Goal: Transaction & Acquisition: Book appointment/travel/reservation

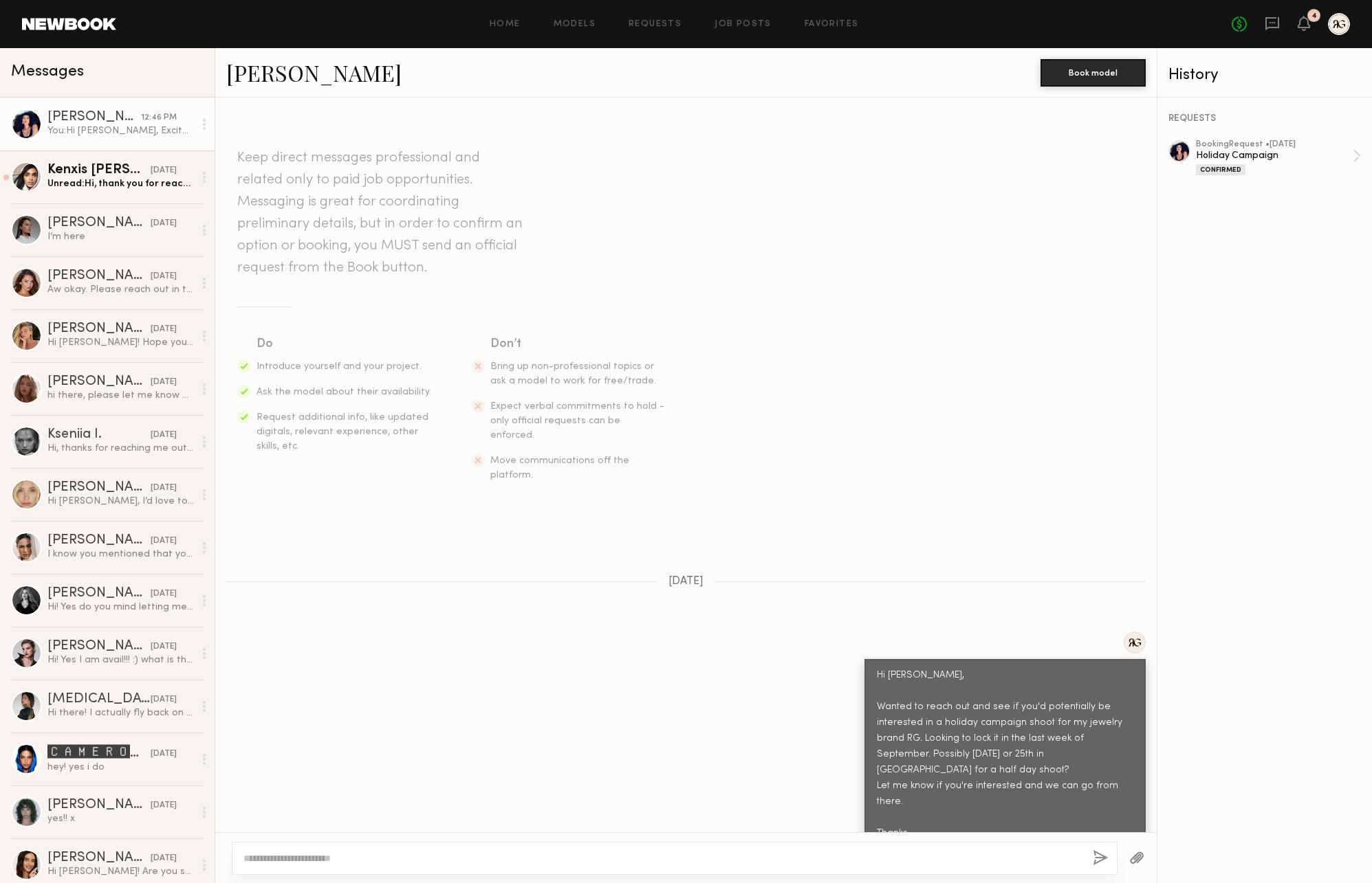
scroll to position [1156, 0]
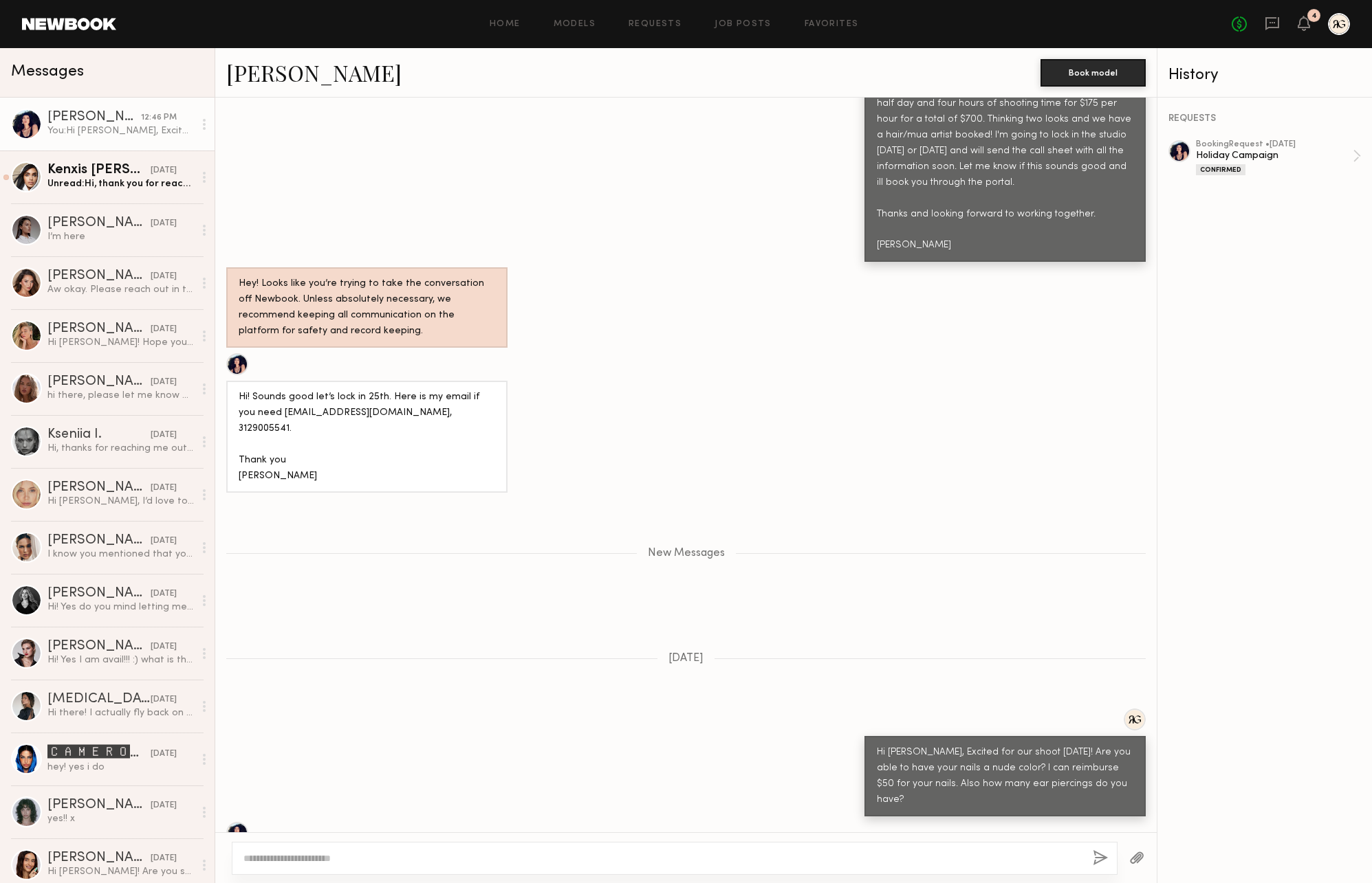
click at [433, 860] on textarea at bounding box center [662, 859] width 838 height 14
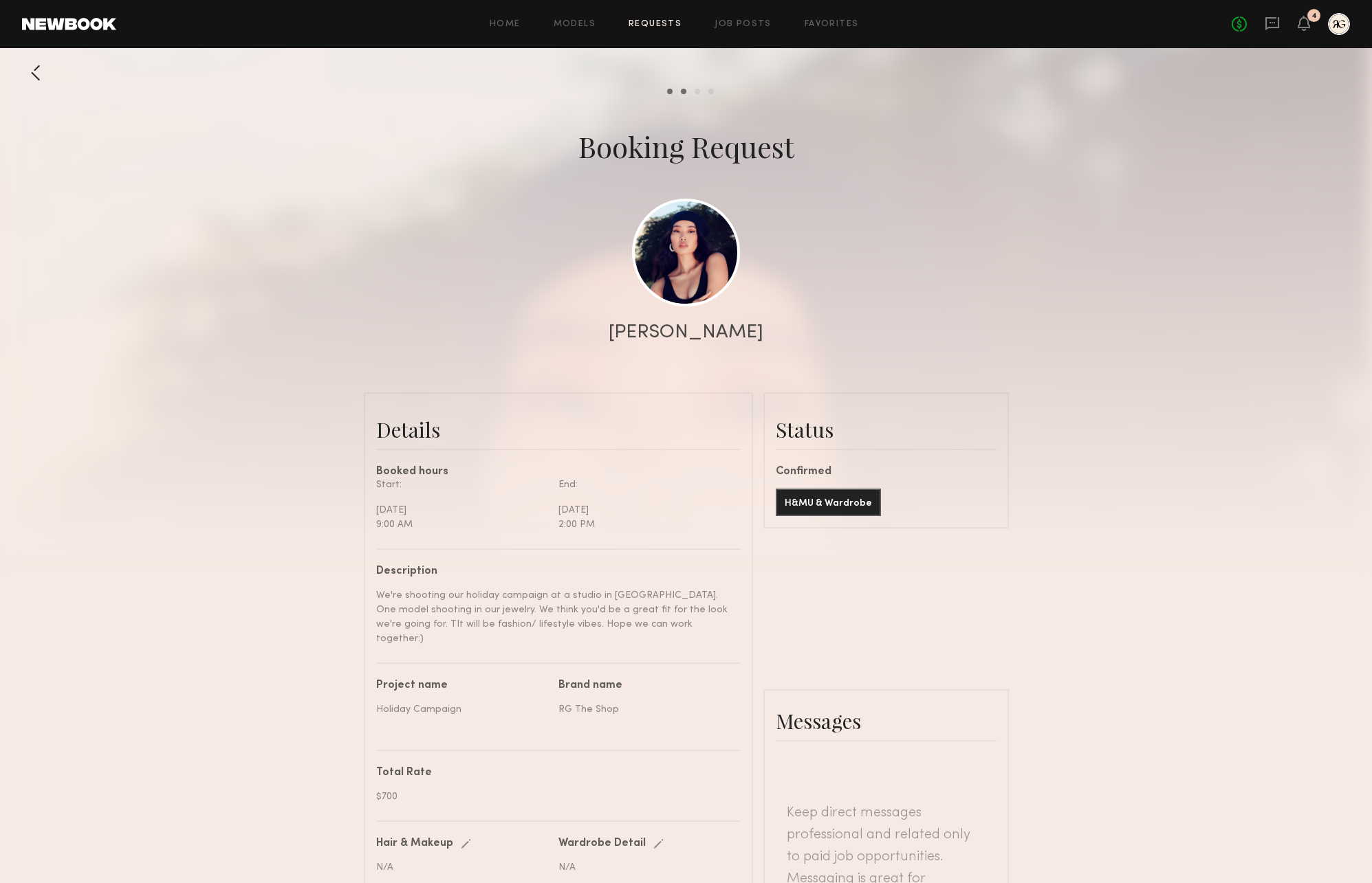
scroll to position [1779, 0]
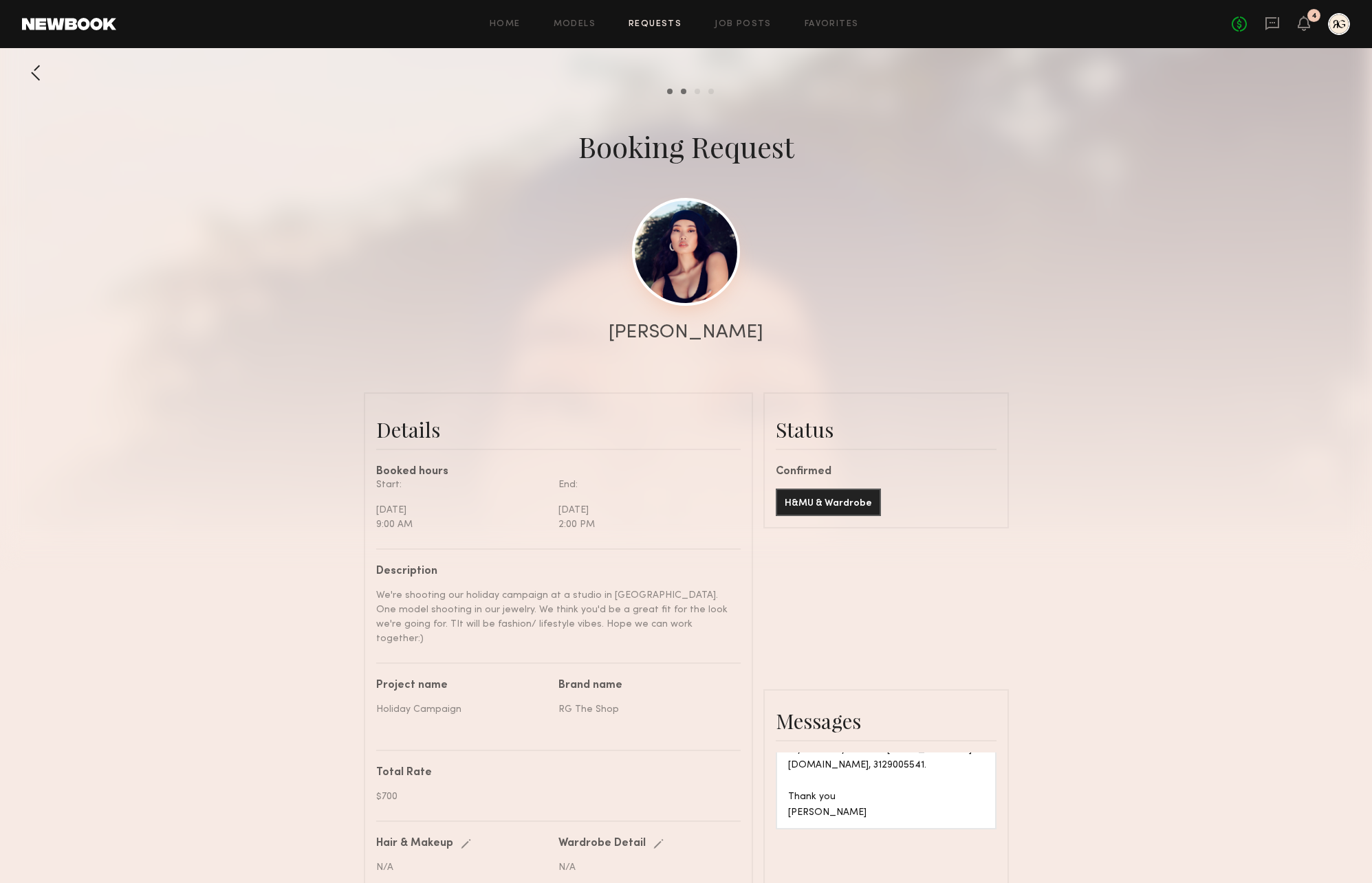
click at [706, 242] on link at bounding box center [686, 252] width 108 height 108
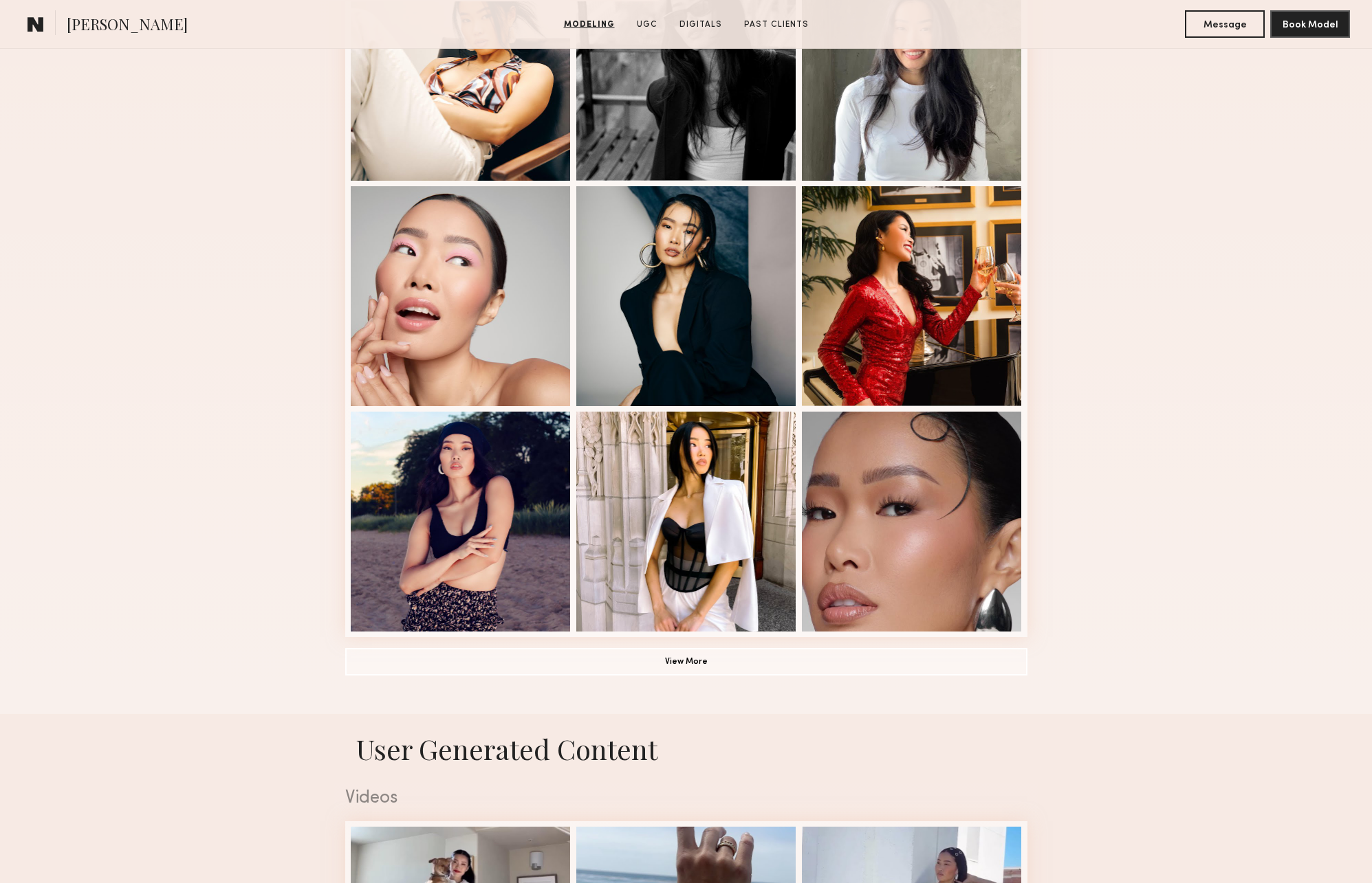
scroll to position [672, 0]
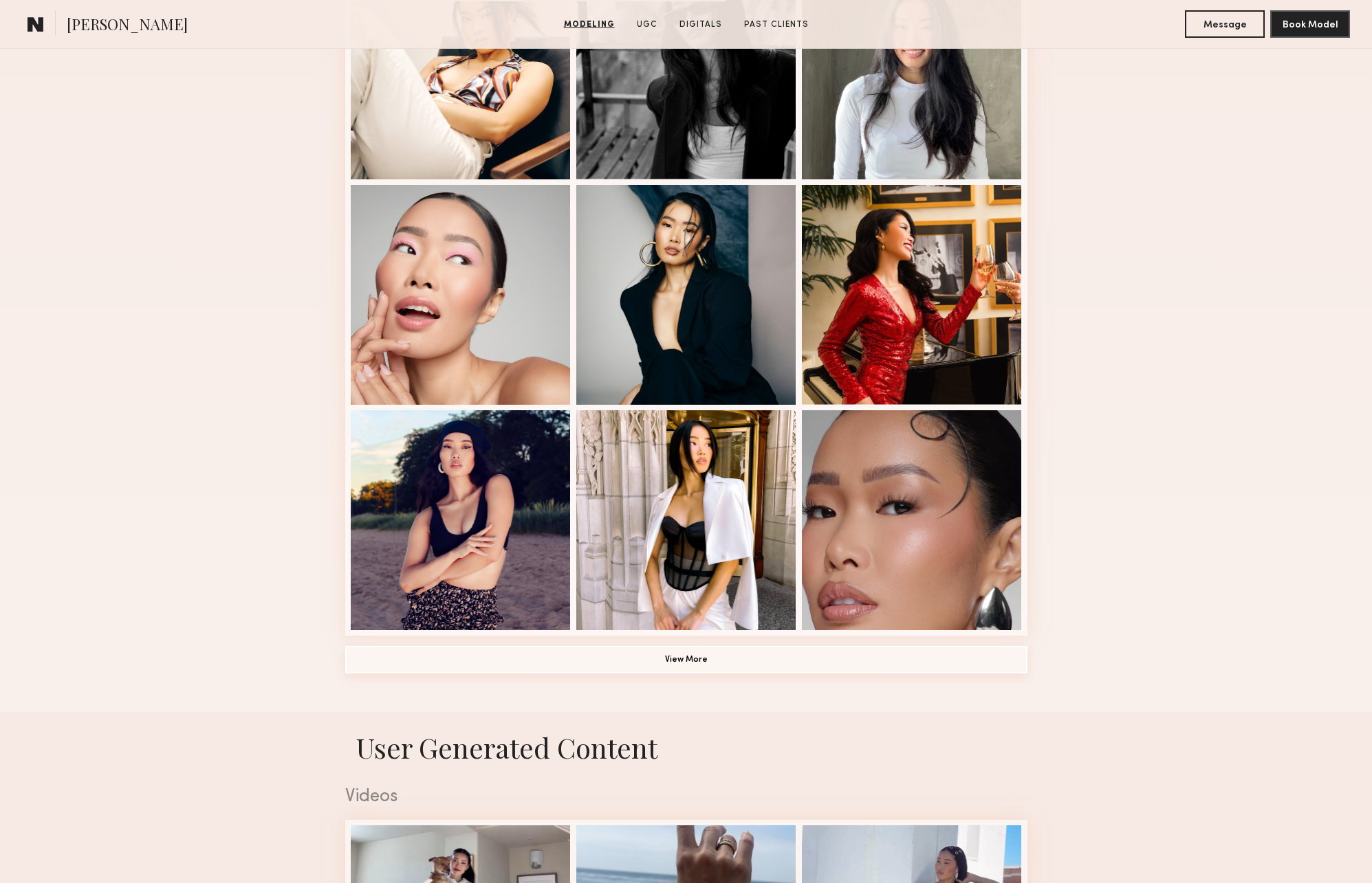
click at [785, 661] on button "View More" at bounding box center [686, 659] width 682 height 27
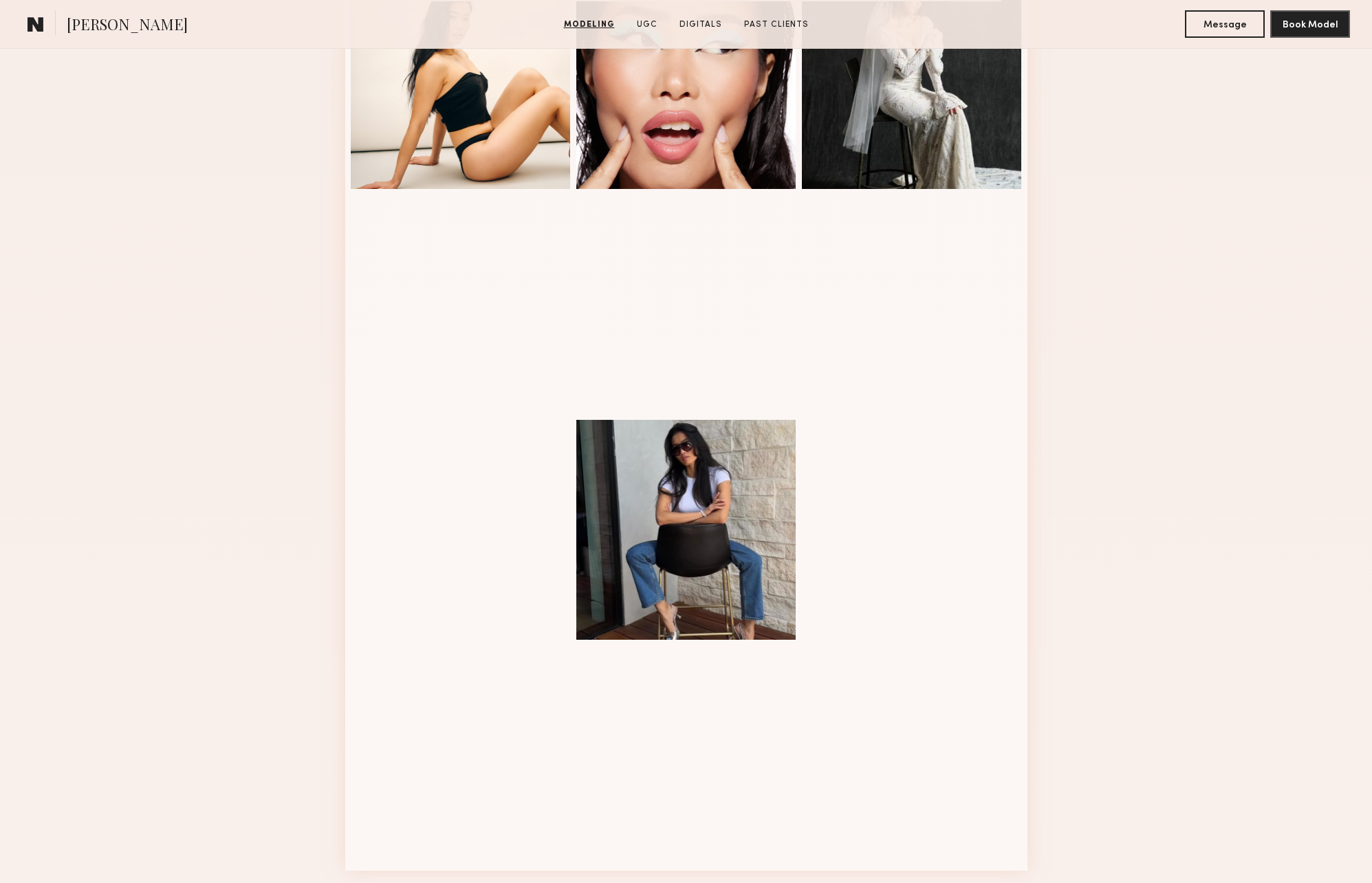
scroll to position [1341, 0]
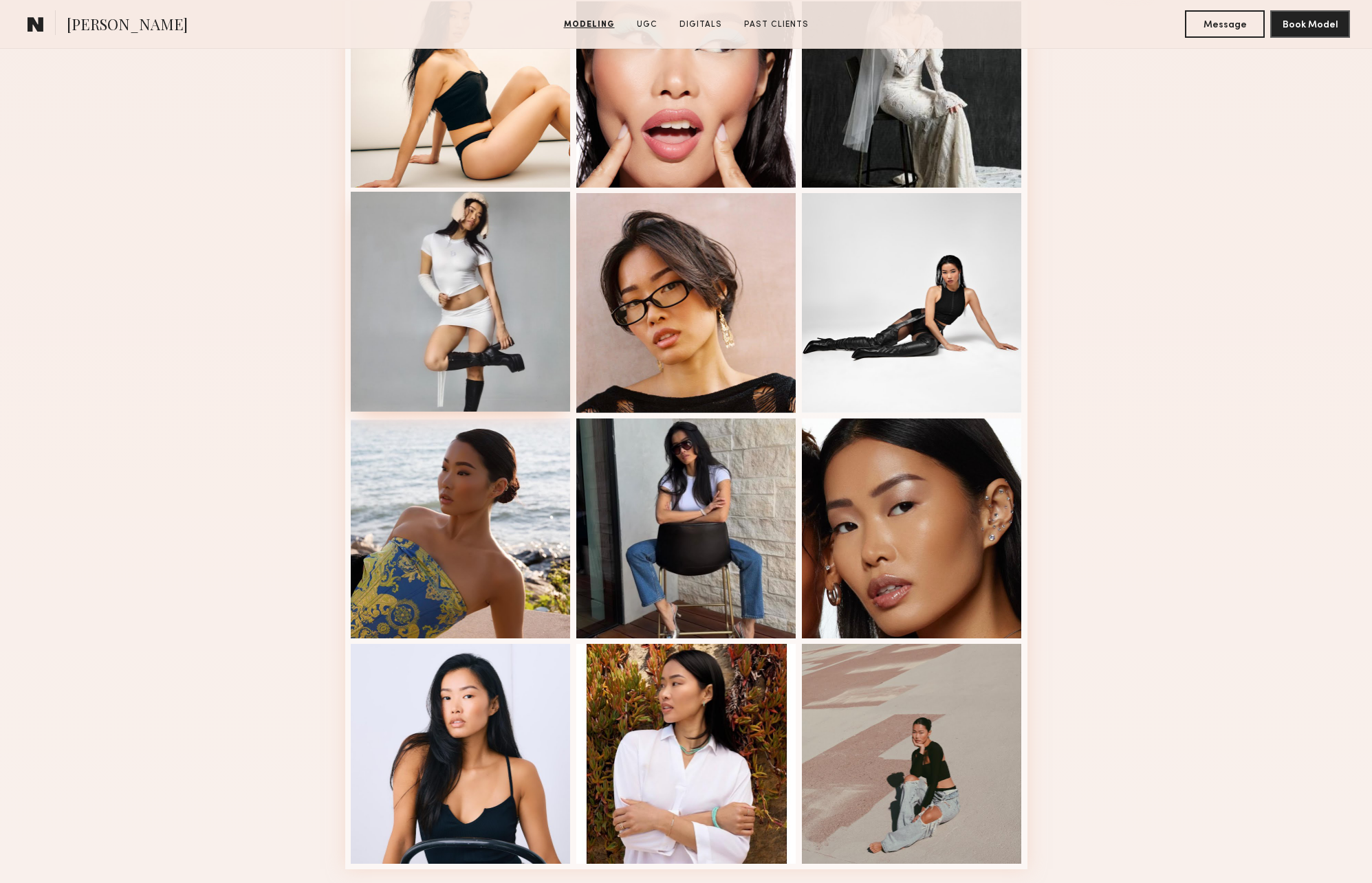
click at [483, 330] on div at bounding box center [461, 302] width 220 height 220
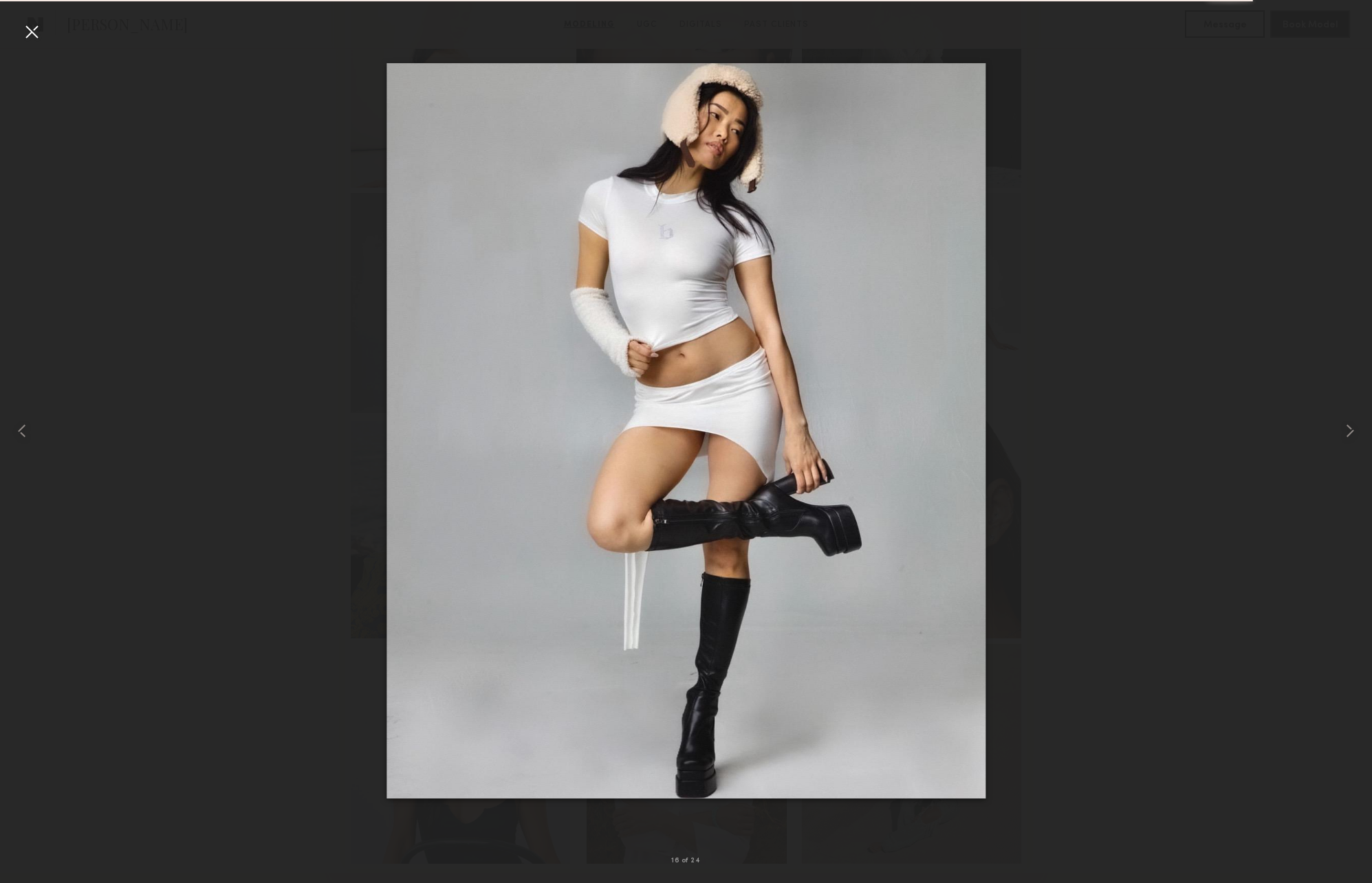
click at [1085, 351] on div at bounding box center [686, 430] width 1372 height 817
click at [30, 27] on div at bounding box center [31, 31] width 22 height 22
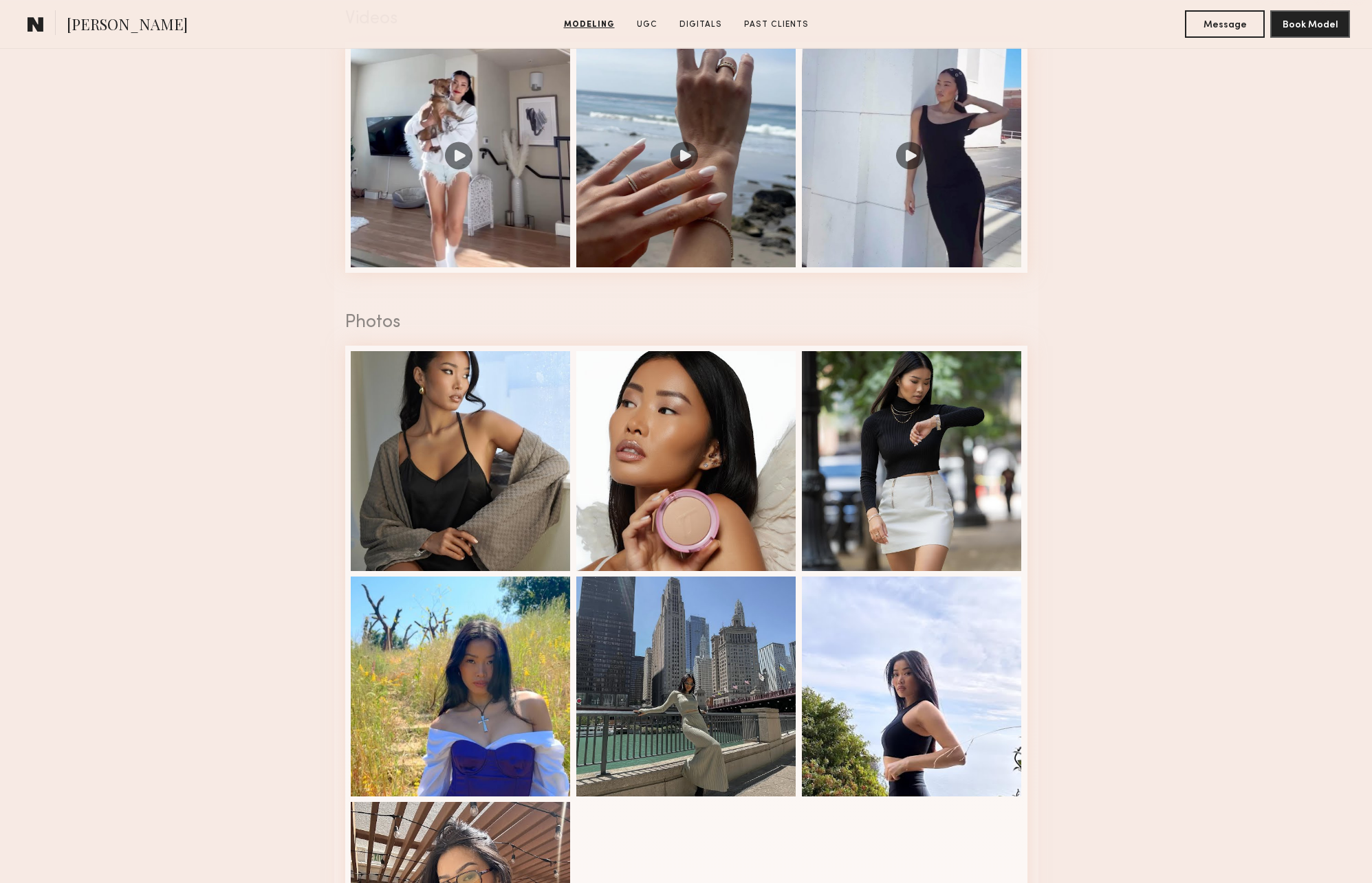
scroll to position [2312, 0]
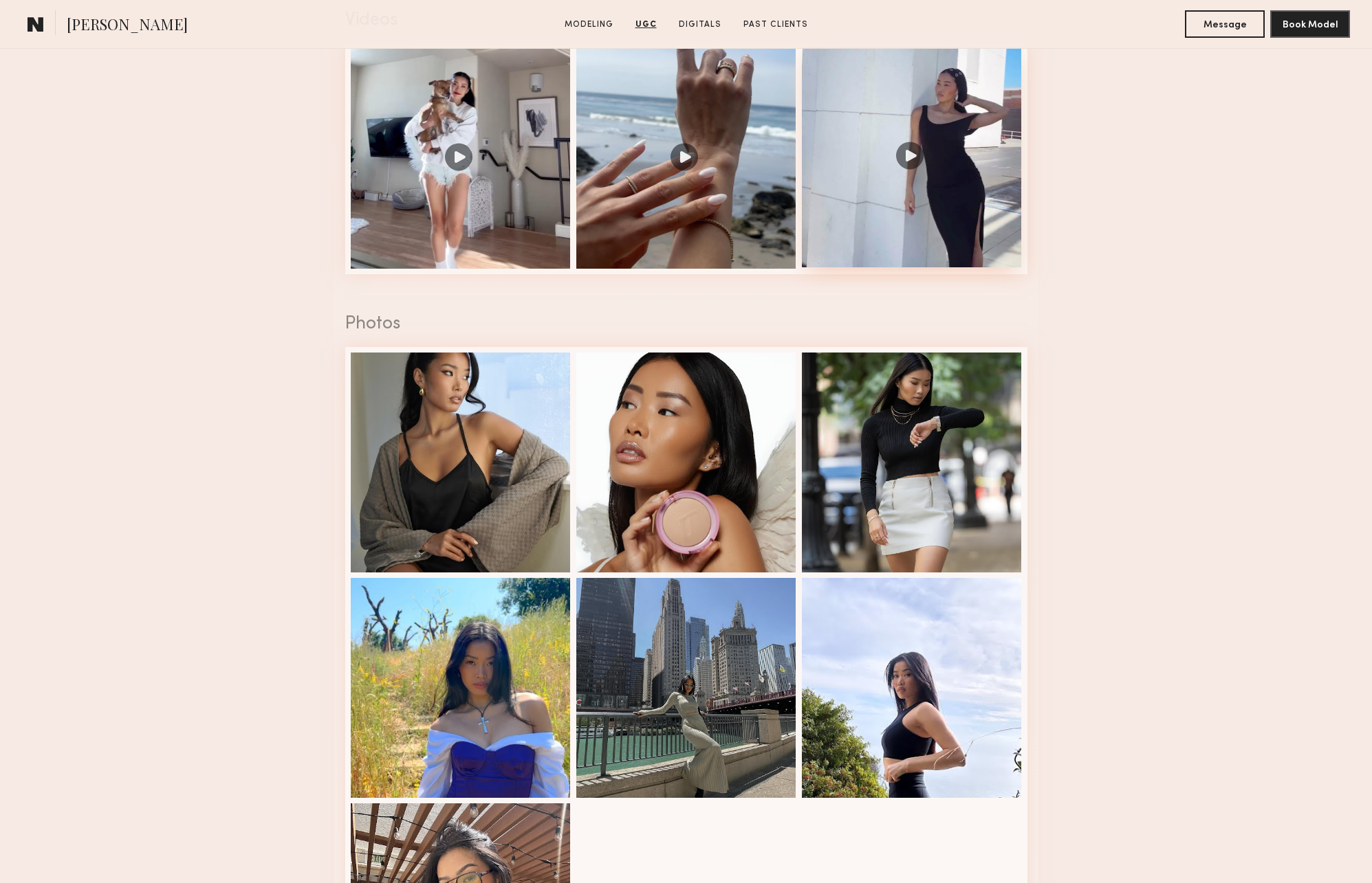
click at [912, 206] on div at bounding box center [911, 157] width 220 height 220
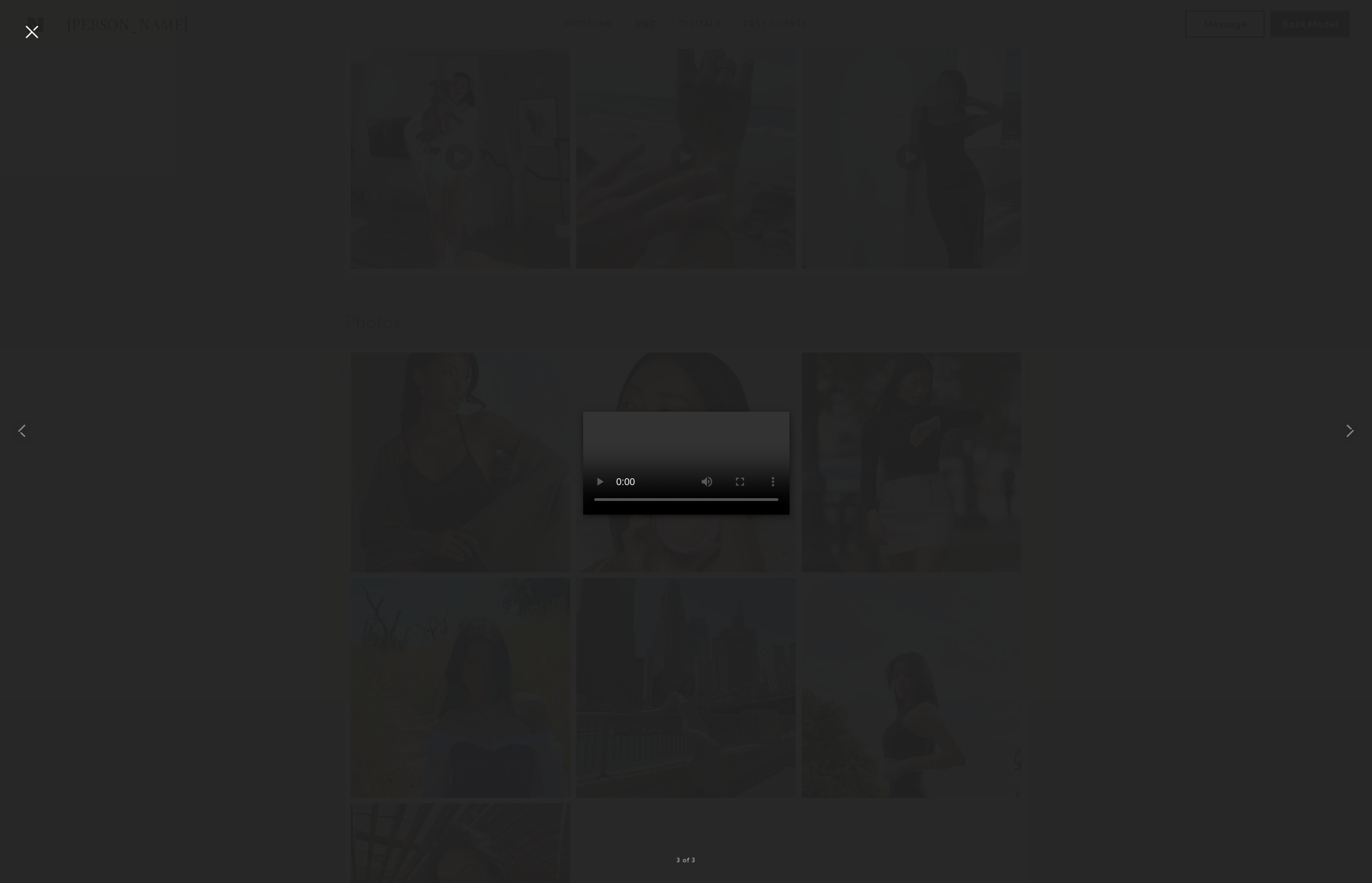
click at [27, 34] on div at bounding box center [31, 31] width 22 height 22
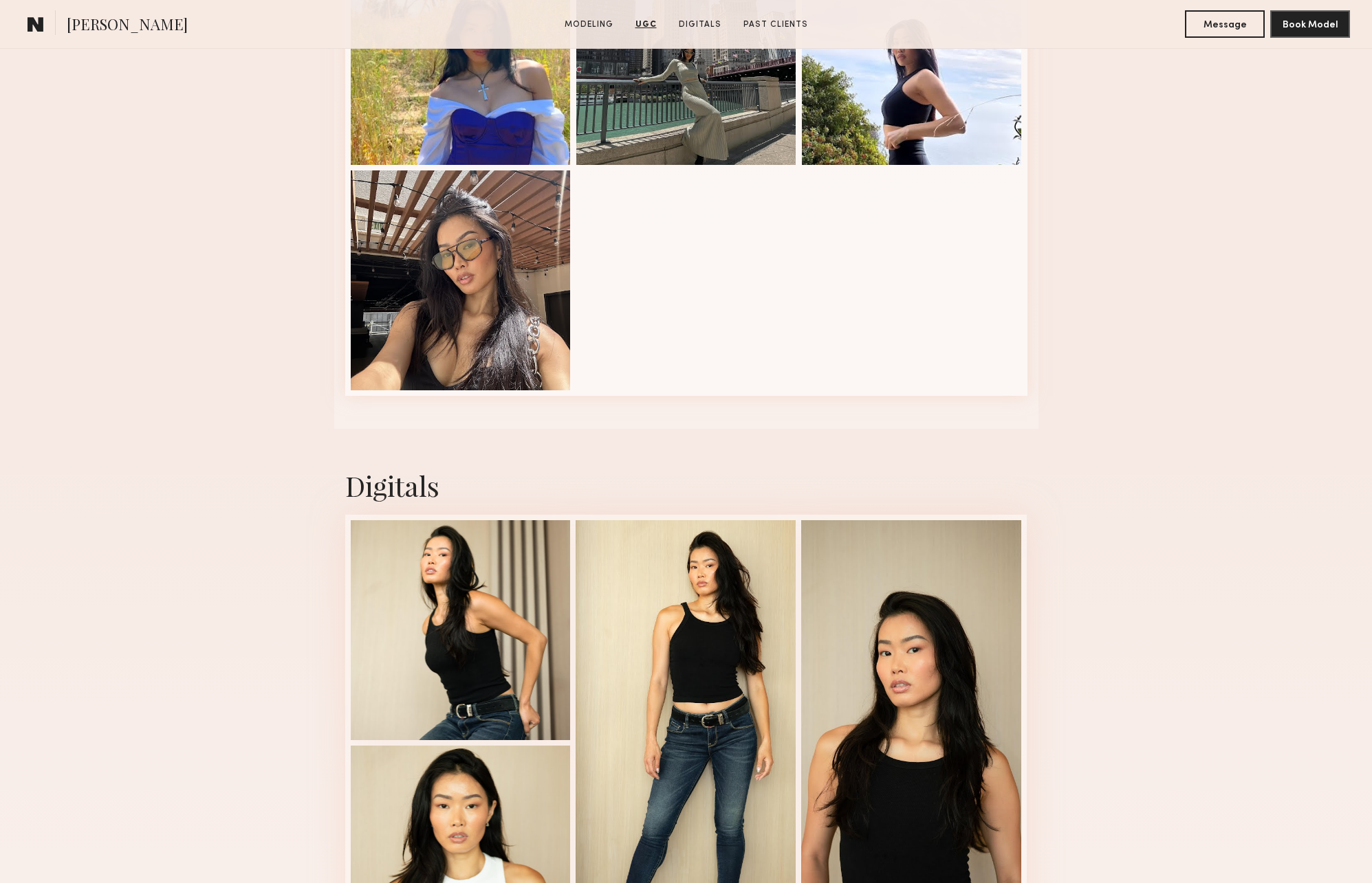
scroll to position [2955, 0]
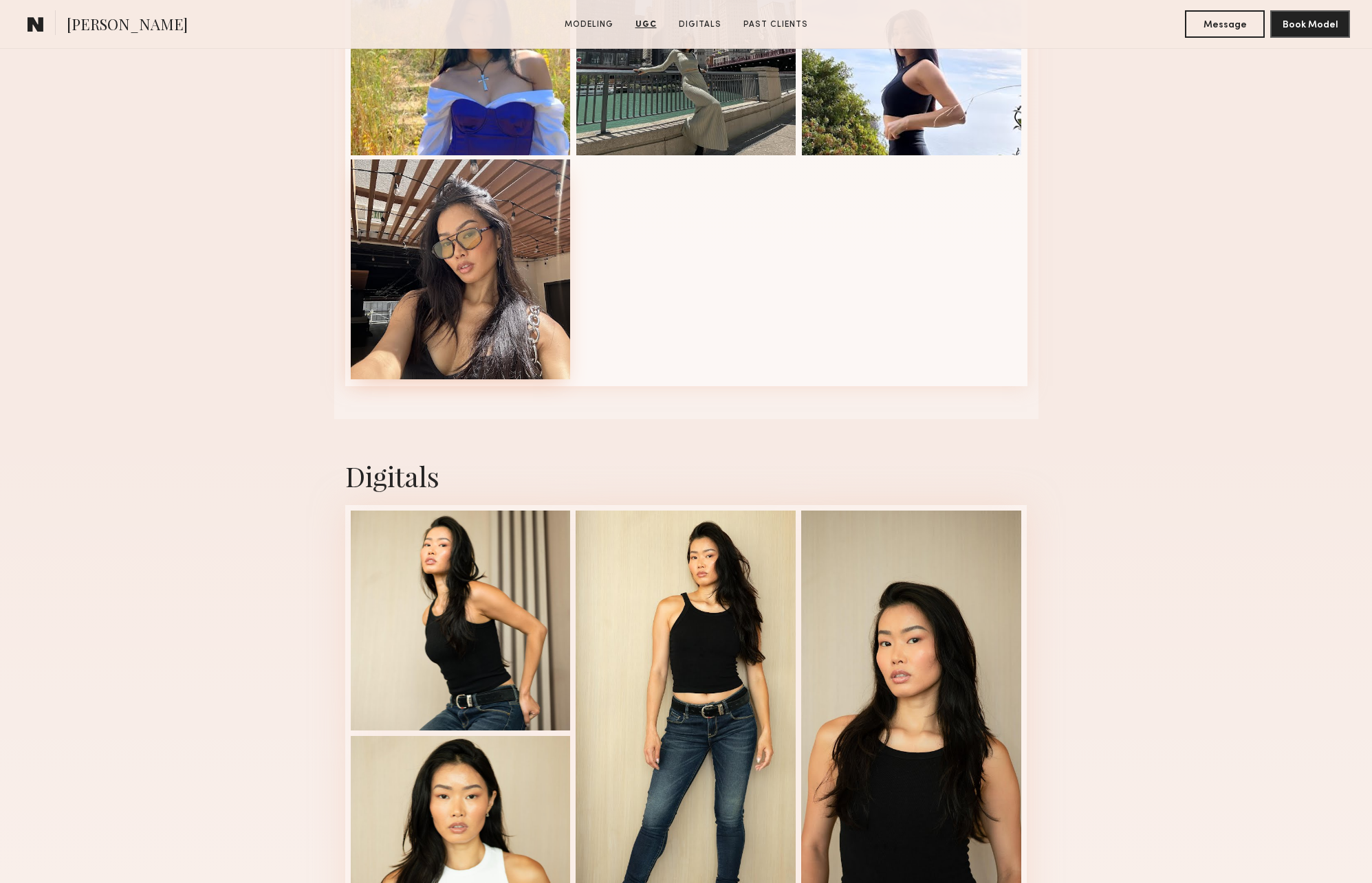
click at [460, 261] on div at bounding box center [461, 269] width 220 height 220
